Goal: Transaction & Acquisition: Purchase product/service

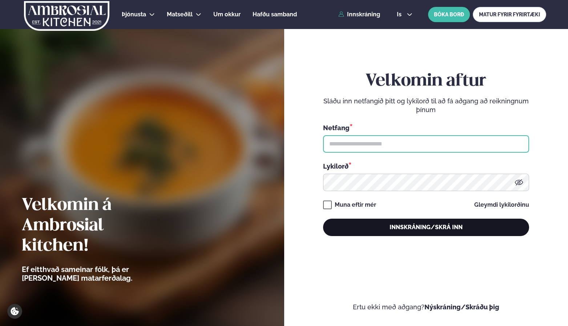
type input "**********"
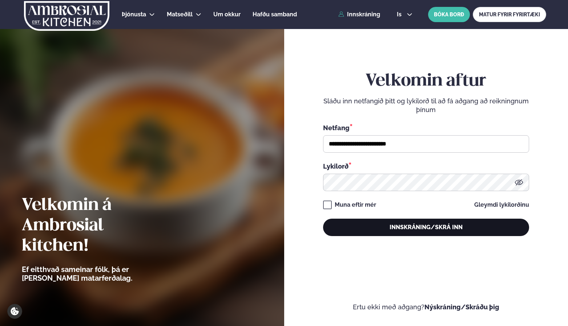
click at [456, 228] on button "Innskráning/Skrá inn" at bounding box center [426, 227] width 206 height 17
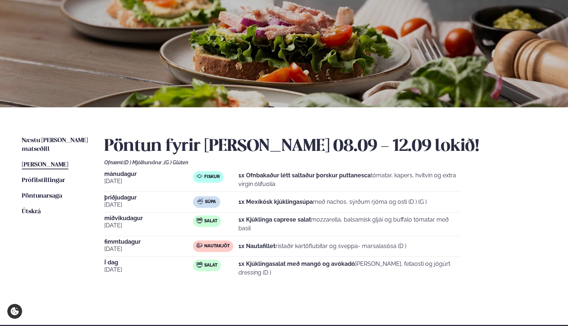
scroll to position [56, 0]
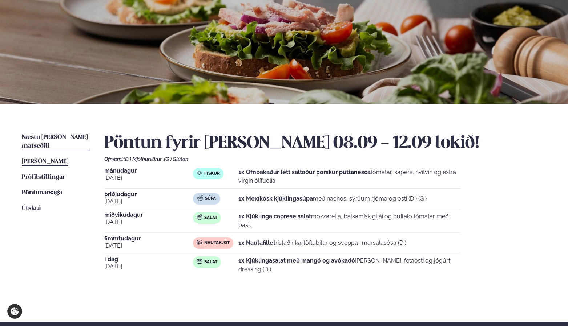
click at [49, 139] on span "Næstu [PERSON_NAME] matseðill" at bounding box center [55, 141] width 66 height 15
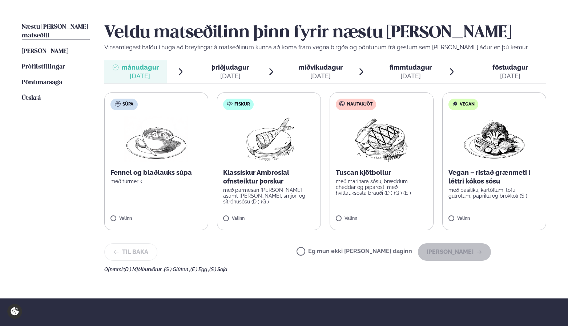
scroll to position [173, 0]
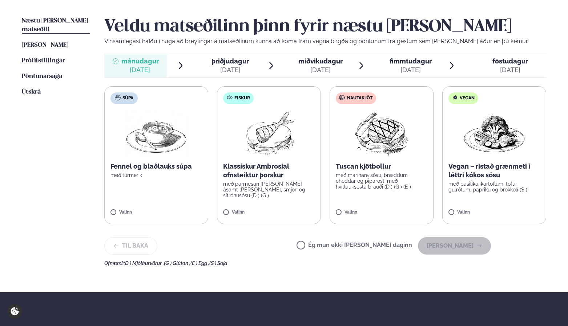
click at [228, 69] on div "sep. 16" at bounding box center [229, 70] width 37 height 9
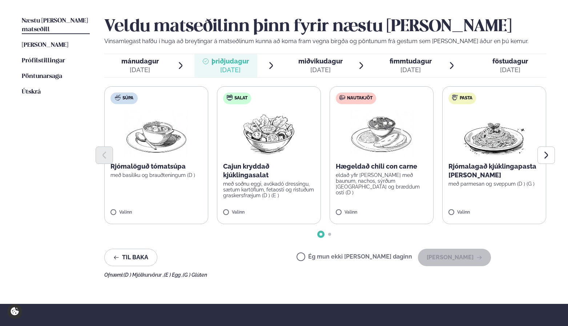
click at [378, 163] on div at bounding box center [325, 155] width 442 height 17
click at [382, 127] on img at bounding box center [381, 133] width 64 height 46
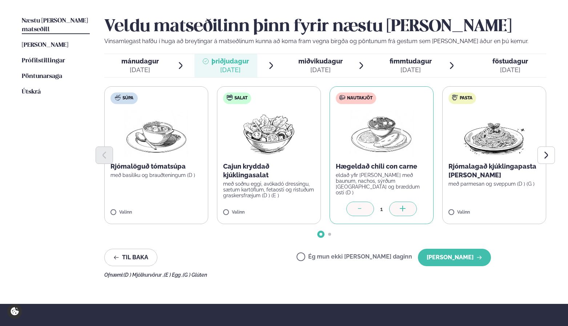
click at [138, 65] on div "mánudagur mán. sep. 15" at bounding box center [139, 65] width 37 height 17
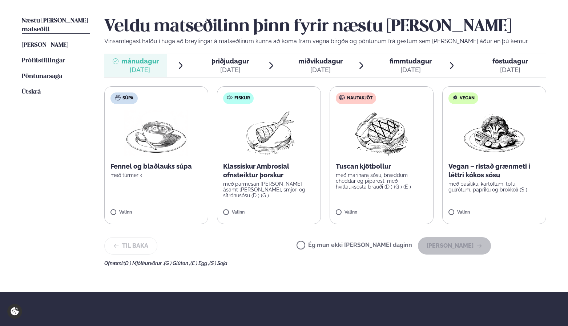
click at [267, 131] on img at bounding box center [269, 133] width 64 height 46
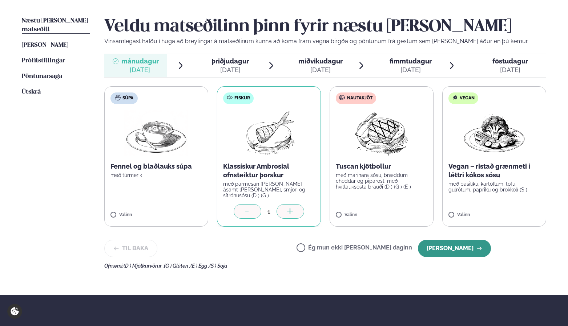
click at [455, 244] on button "Halda áfram" at bounding box center [454, 248] width 73 height 17
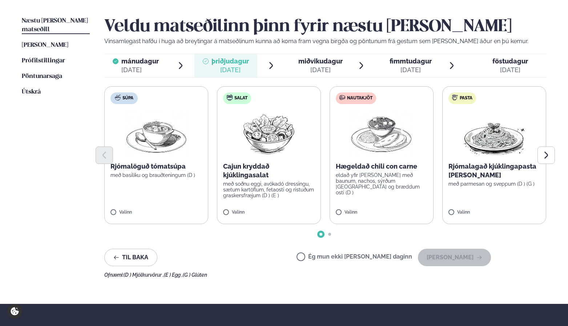
click at [380, 171] on p "Hægeldað chili con carne" at bounding box center [382, 166] width 92 height 9
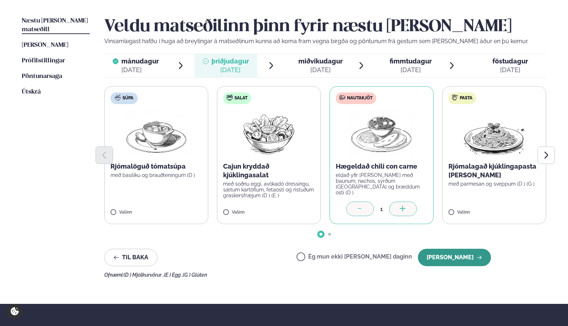
click at [448, 265] on button "Halda áfram" at bounding box center [454, 257] width 73 height 17
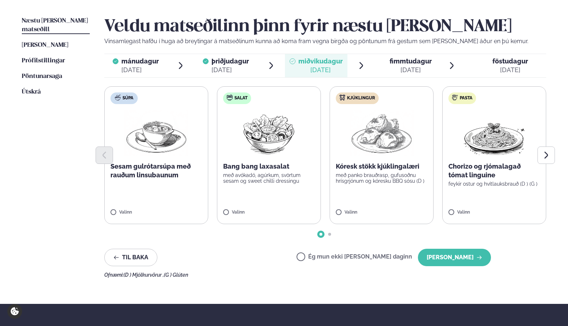
click at [454, 269] on div "Veldu matseðilinn þinn fyrir næstu viku Vinsamlegast hafðu í huga að breytingar…" at bounding box center [325, 147] width 442 height 261
click at [454, 257] on button "Halda áfram" at bounding box center [454, 257] width 73 height 17
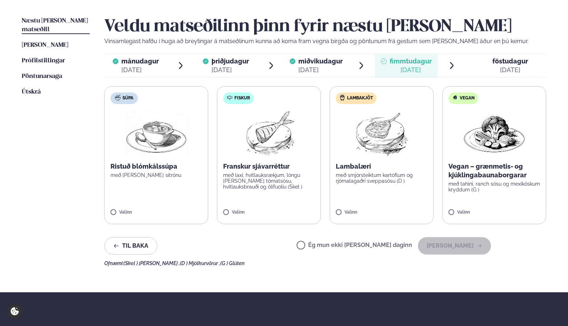
click at [326, 248] on label "Ég mun ekki borða þann daginn" at bounding box center [353, 247] width 115 height 8
click at [437, 247] on button "Halda áfram" at bounding box center [454, 245] width 73 height 17
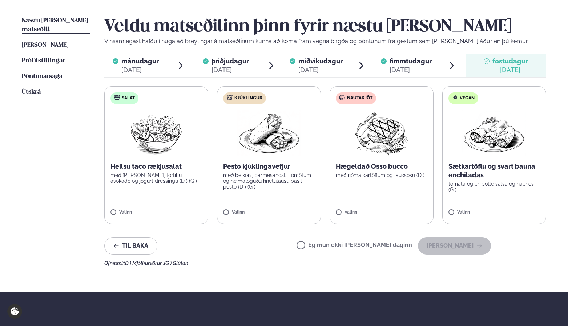
click at [325, 247] on label "Ég mun ekki borða þann daginn" at bounding box center [353, 247] width 115 height 8
click at [450, 243] on button "Halda áfram" at bounding box center [454, 245] width 73 height 17
